Goal: Transaction & Acquisition: Download file/media

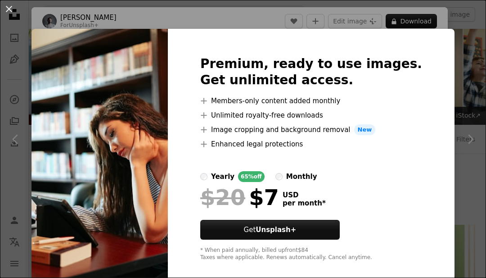
scroll to position [3525, 0]
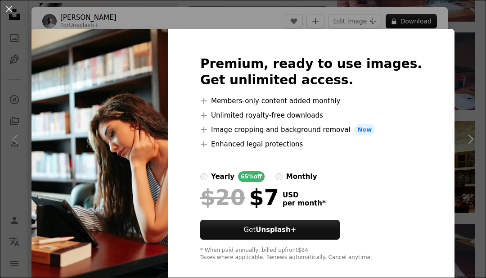
click at [461, 58] on div "An X shape Premium, ready to use images. Get unlimited access. A plus sign Memb…" at bounding box center [243, 139] width 486 height 278
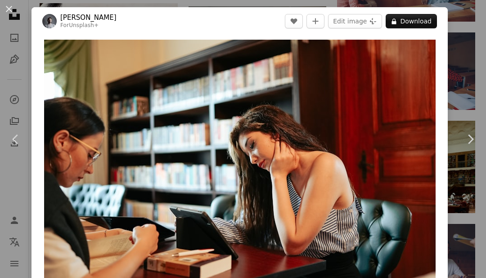
click at [404, 112] on img "Zoom in on this image" at bounding box center [239, 170] width 391 height 261
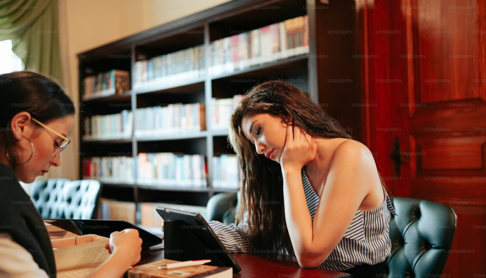
click at [432, 78] on img "Zoom out on this image" at bounding box center [243, 162] width 487 height 324
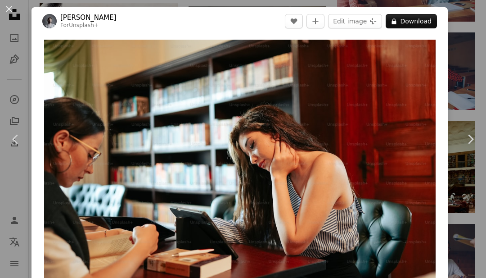
click at [318, 18] on button "A plus sign" at bounding box center [315, 21] width 18 height 14
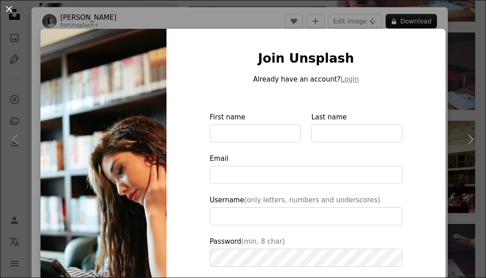
click at [484, 43] on div "An X shape Join Unsplash Already have an account? Login First name Last name Em…" at bounding box center [243, 139] width 486 height 278
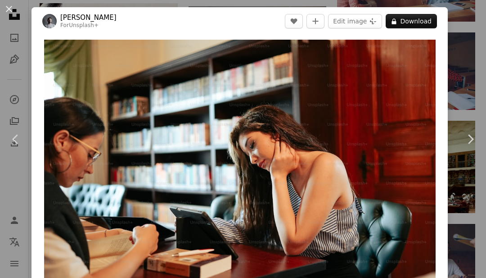
click at [484, 43] on div "An X shape Chevron left Chevron right Yunus Tuğ For Unsplash+ A heart A plus si…" at bounding box center [243, 139] width 486 height 278
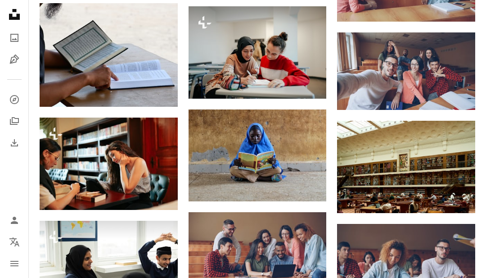
click at [279, 155] on img at bounding box center [258, 155] width 138 height 92
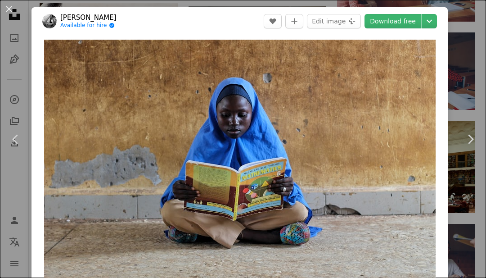
click at [480, 45] on div "An X shape Chevron left Chevron right [PERSON_NAME] Available for hire A checkm…" at bounding box center [243, 139] width 486 height 278
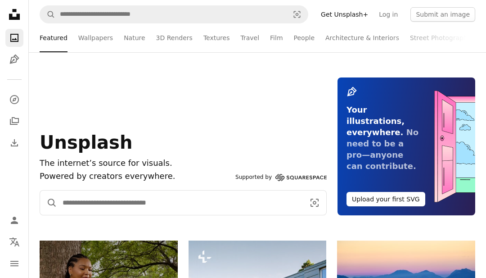
click at [92, 204] on input "Find visuals sitewide" at bounding box center [180, 202] width 246 height 24
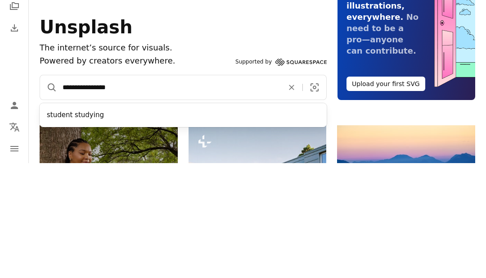
type input "**********"
click at [49, 190] on button "A magnifying glass" at bounding box center [48, 202] width 17 height 24
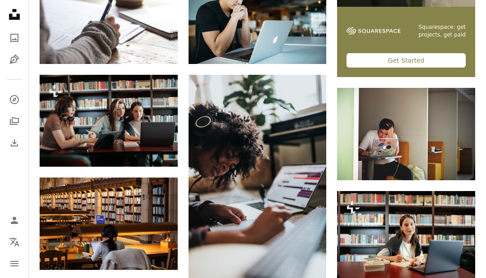
scroll to position [356, 0]
click at [126, 220] on img at bounding box center [109, 223] width 138 height 92
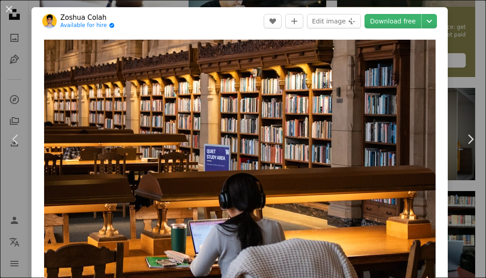
click at [411, 23] on link "Download free" at bounding box center [392, 21] width 57 height 14
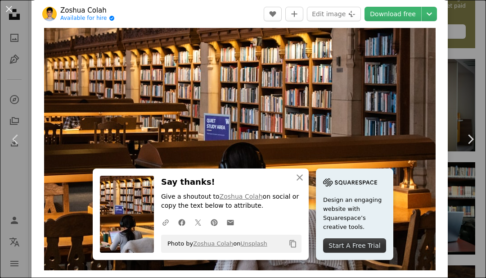
scroll to position [31, 0]
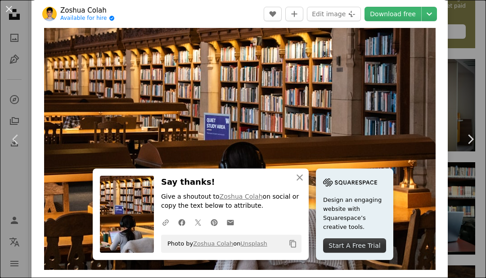
click at [296, 247] on icon "Copy content" at bounding box center [293, 243] width 8 height 8
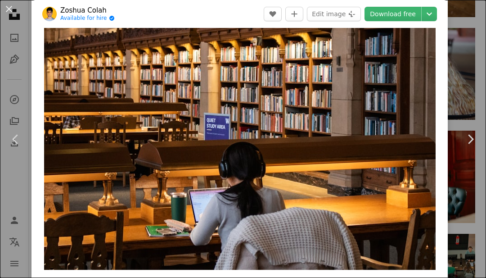
scroll to position [1105, 0]
